Goal: Find specific page/section: Find specific page/section

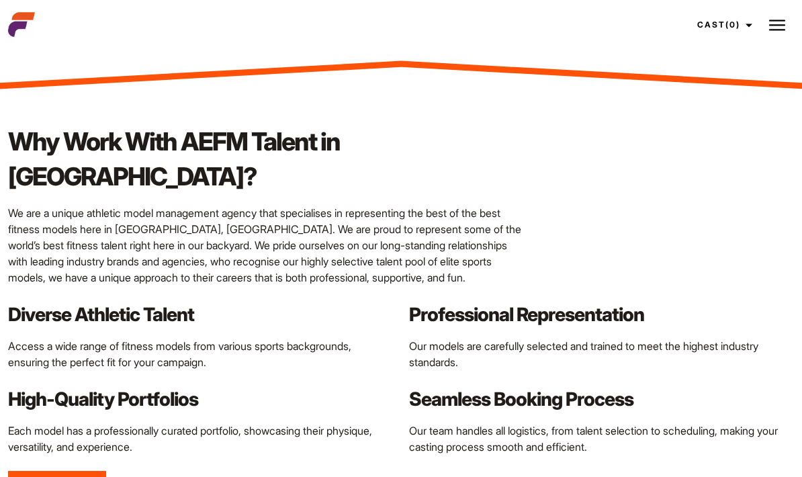
scroll to position [1107, 0]
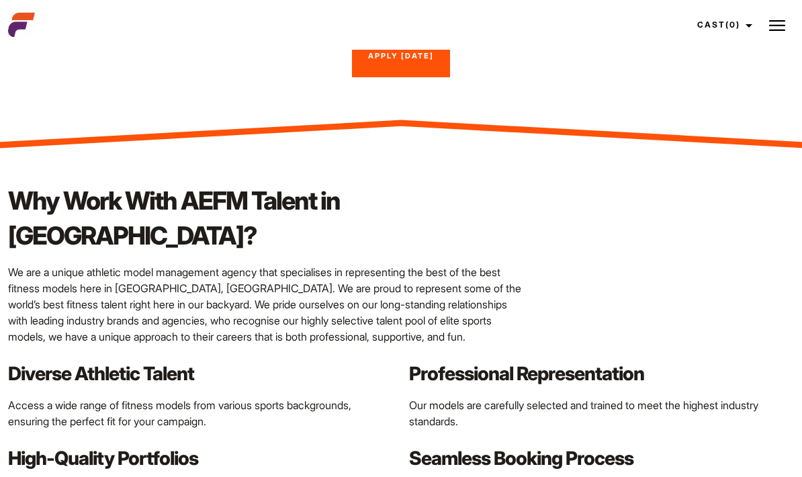
click at [782, 31] on img at bounding box center [778, 25] width 16 height 16
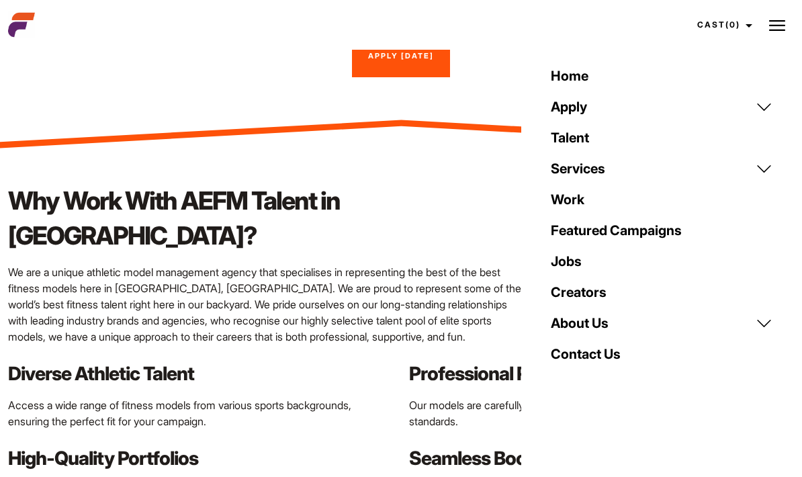
click at [585, 137] on link "Talent" at bounding box center [662, 137] width 238 height 31
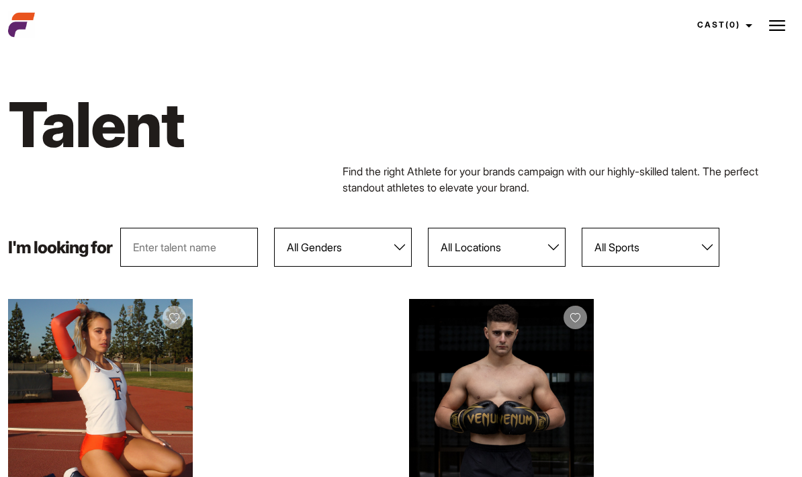
click at [379, 243] on select "All Genders [DEMOGRAPHIC_DATA] [DEMOGRAPHIC_DATA]" at bounding box center [343, 247] width 138 height 39
select select "103"
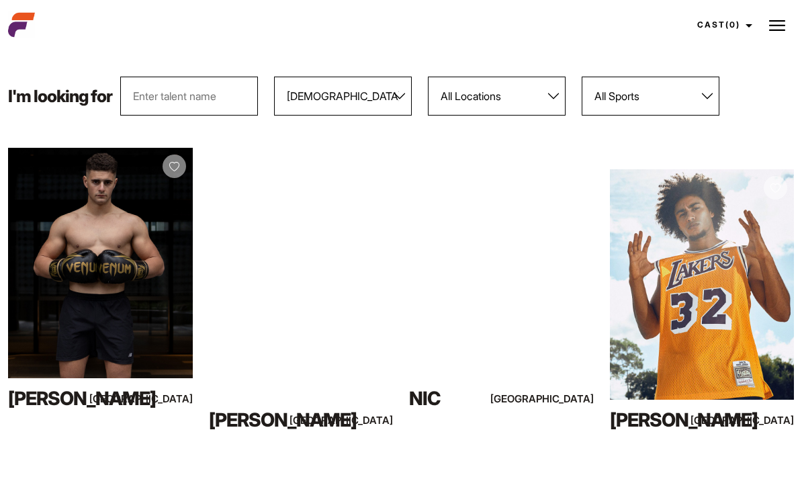
scroll to position [154, 0]
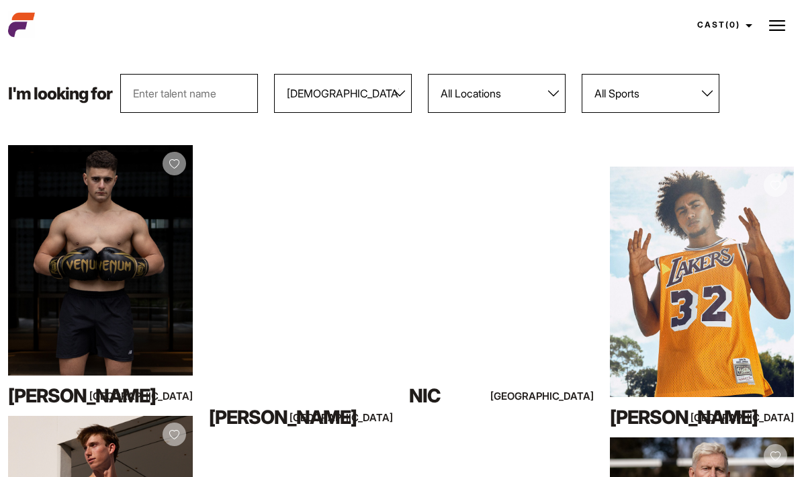
click at [488, 99] on select "All Locations [GEOGRAPHIC_DATA] [GEOGRAPHIC_DATA] [GEOGRAPHIC_DATA] [GEOGRAPHIC…" at bounding box center [497, 93] width 138 height 39
select select "113"
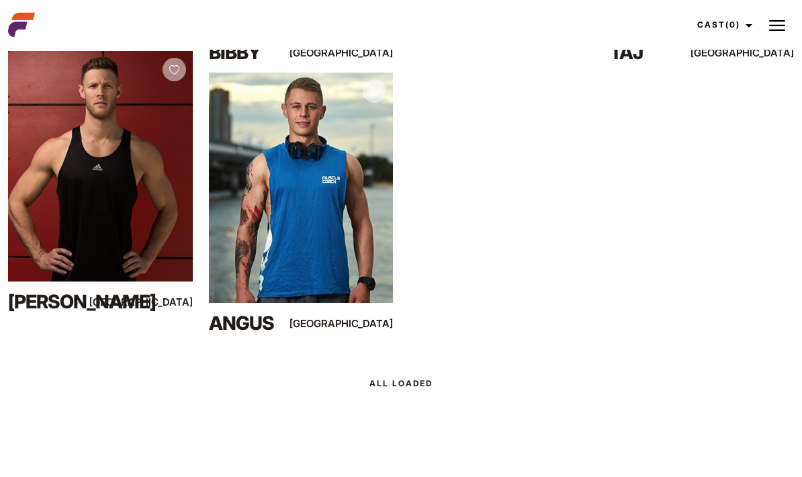
scroll to position [790, 0]
